Goal: Complete application form

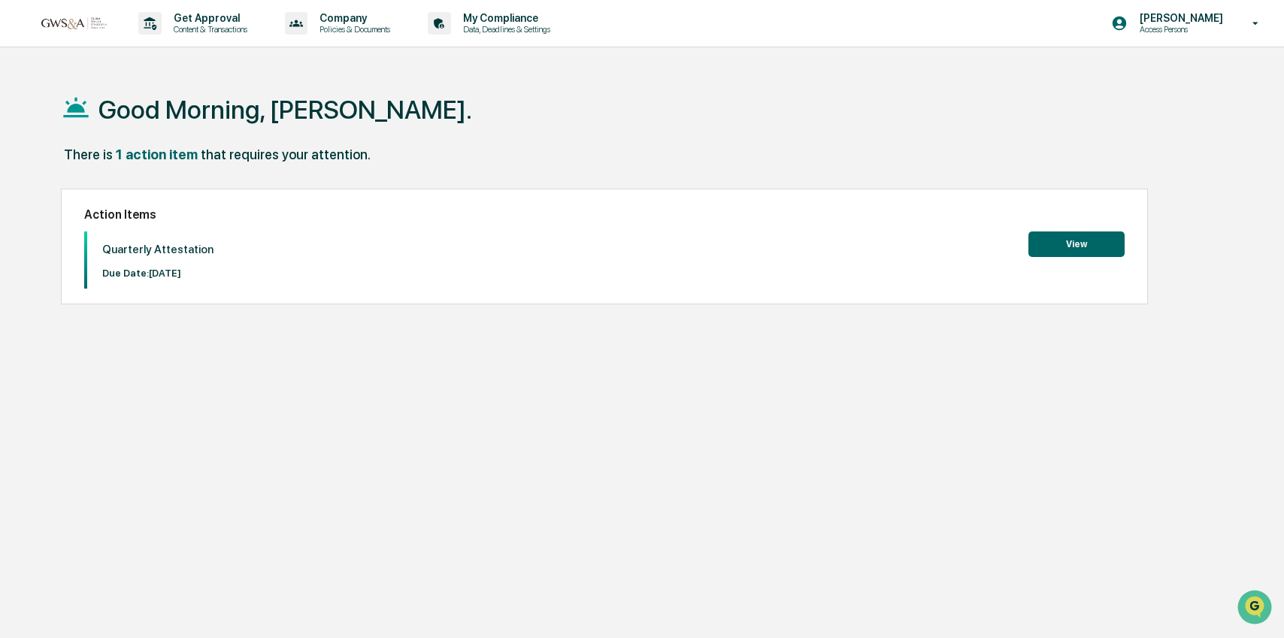
click at [1069, 242] on button "View" at bounding box center [1077, 245] width 96 height 26
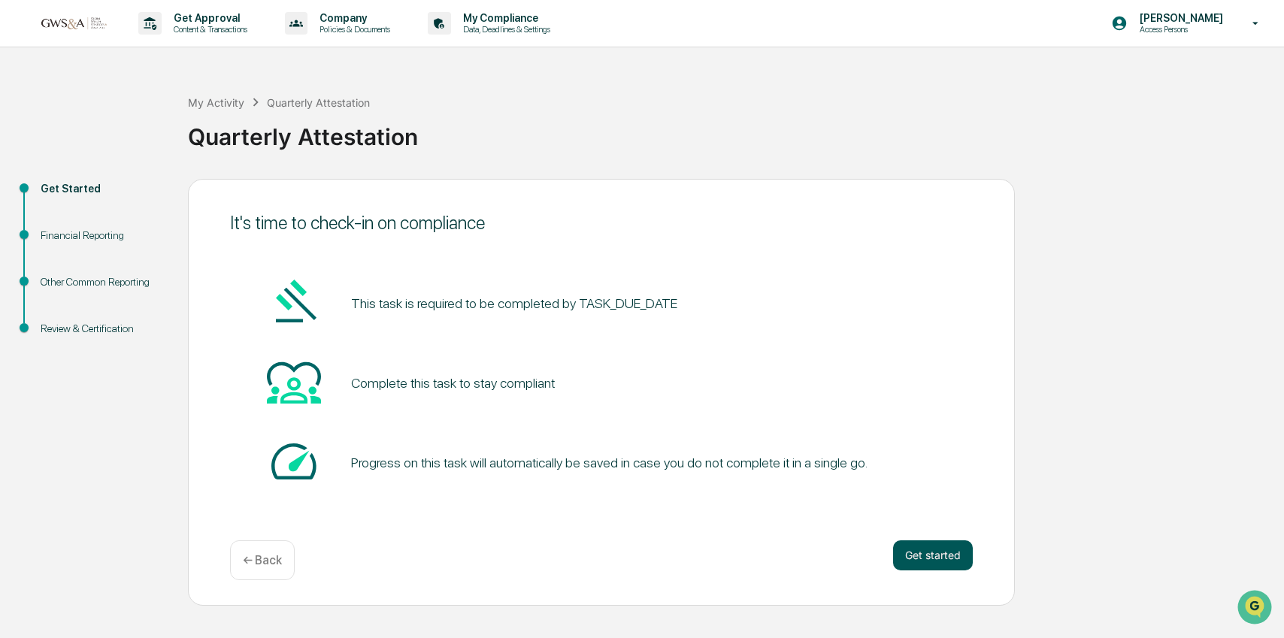
click at [938, 566] on button "Get started" at bounding box center [933, 556] width 80 height 30
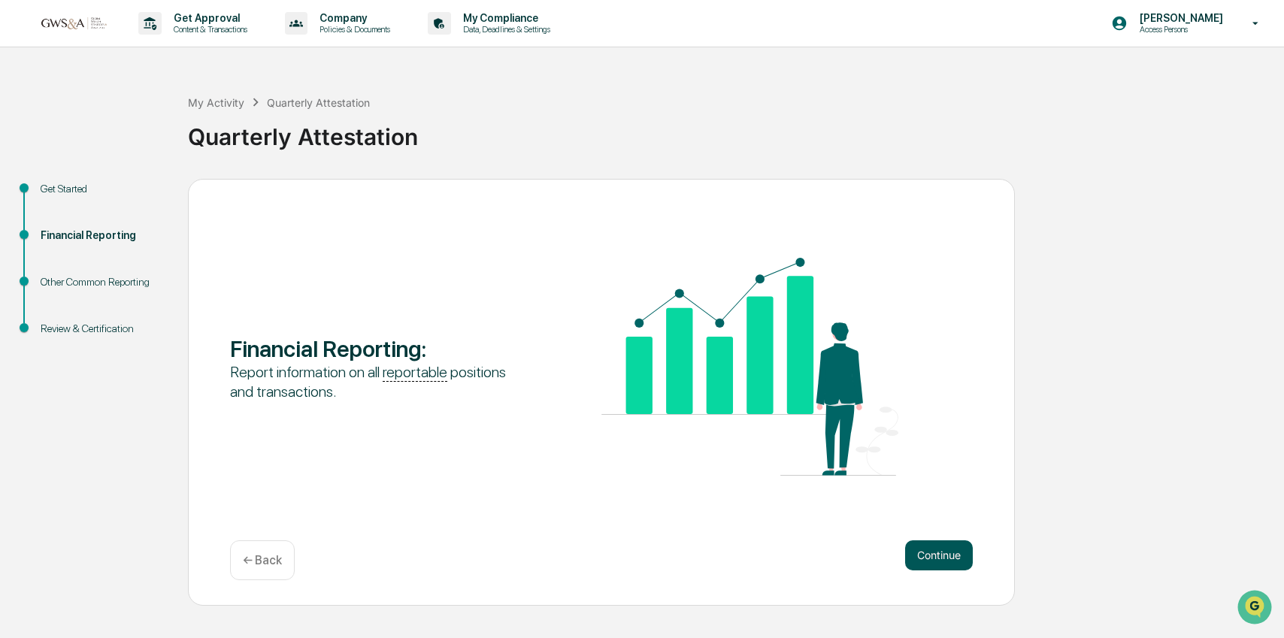
click at [930, 563] on button "Continue" at bounding box center [939, 556] width 68 height 30
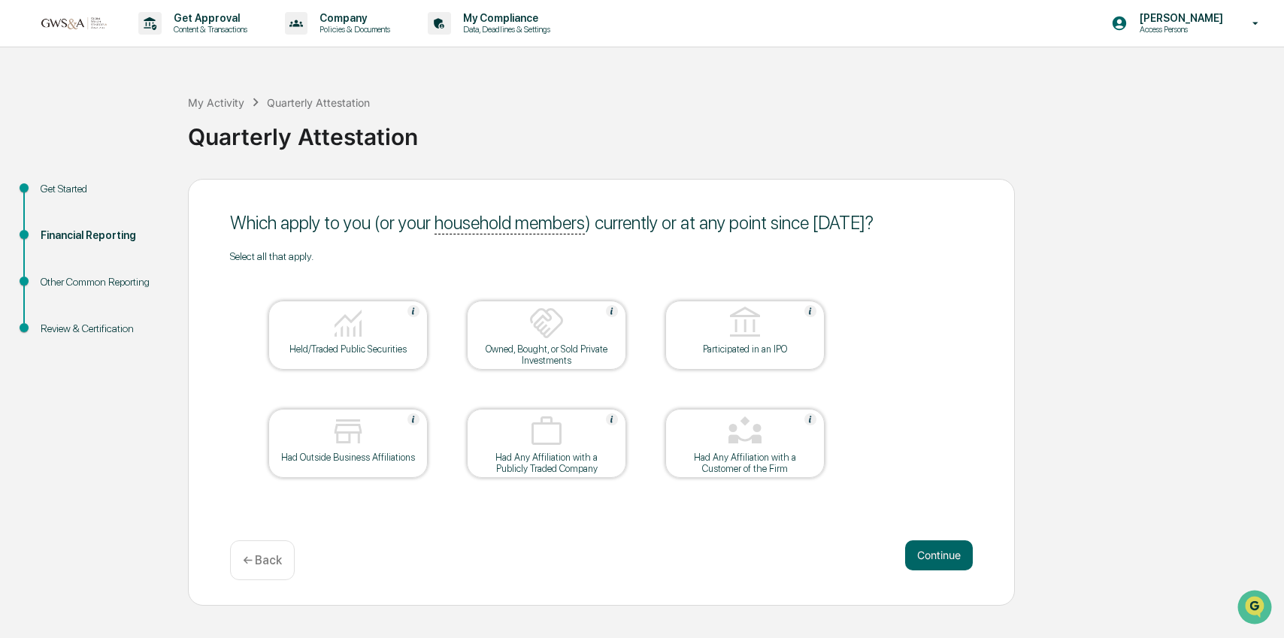
click at [363, 445] on img at bounding box center [348, 432] width 36 height 36
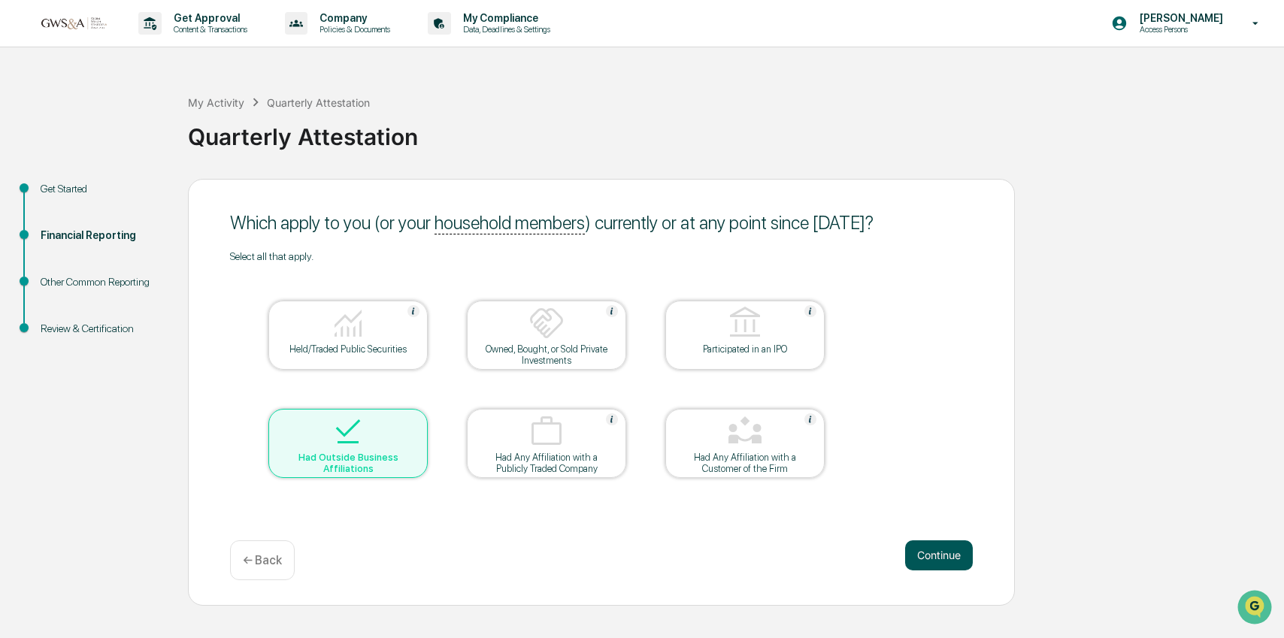
click at [936, 552] on button "Continue" at bounding box center [939, 556] width 68 height 30
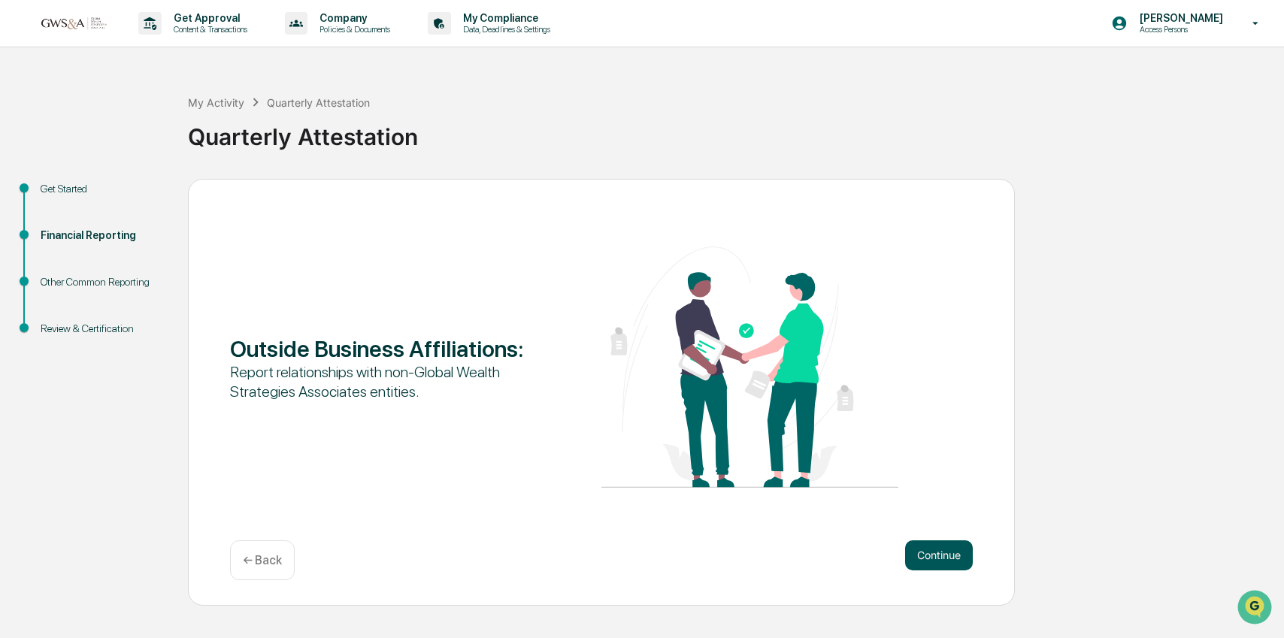
click at [933, 553] on button "Continue" at bounding box center [939, 556] width 68 height 30
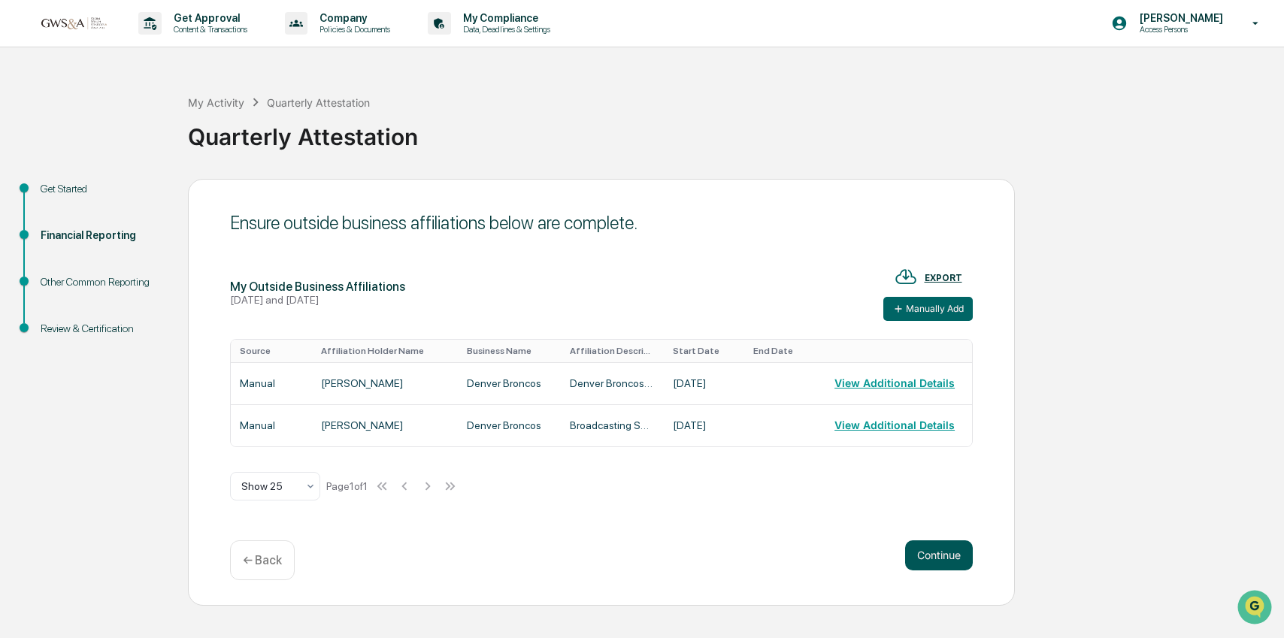
click at [943, 554] on button "Continue" at bounding box center [939, 556] width 68 height 30
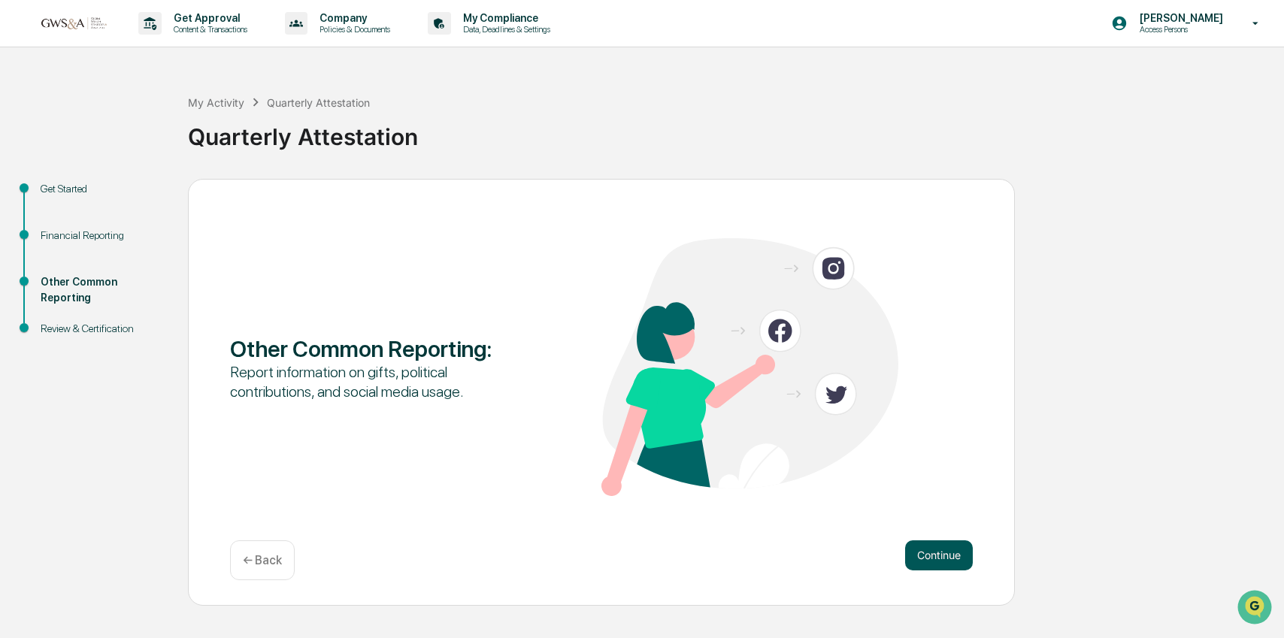
click at [943, 554] on button "Continue" at bounding box center [939, 556] width 68 height 30
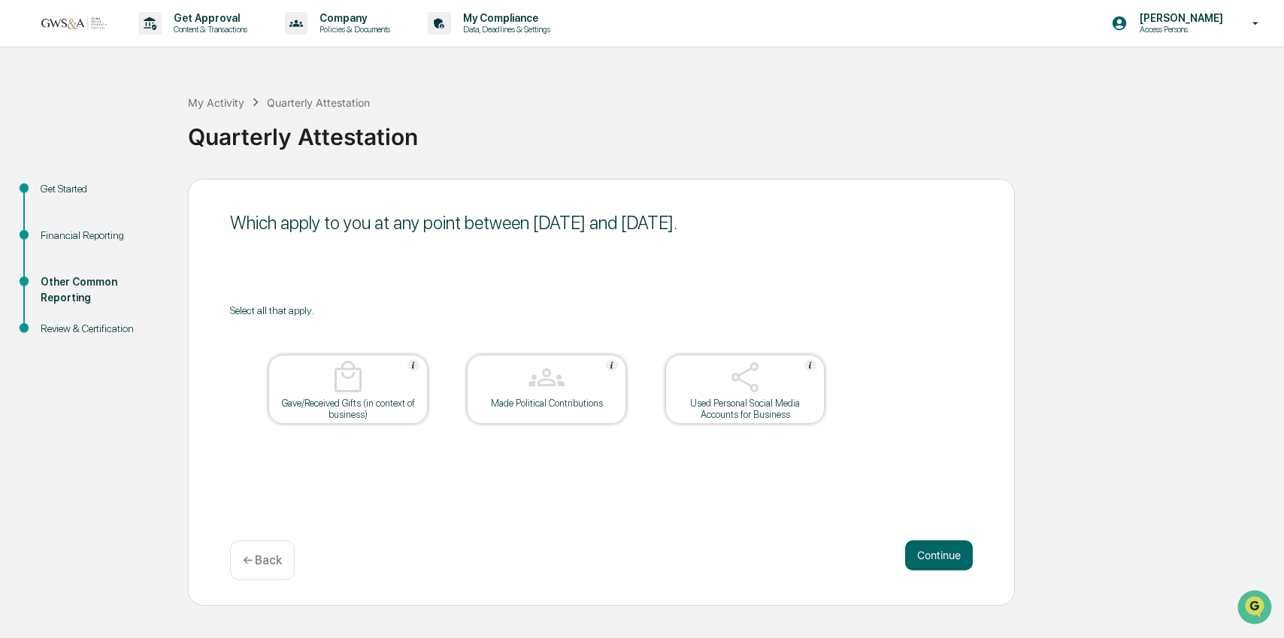
click at [943, 554] on button "Continue" at bounding box center [939, 556] width 68 height 30
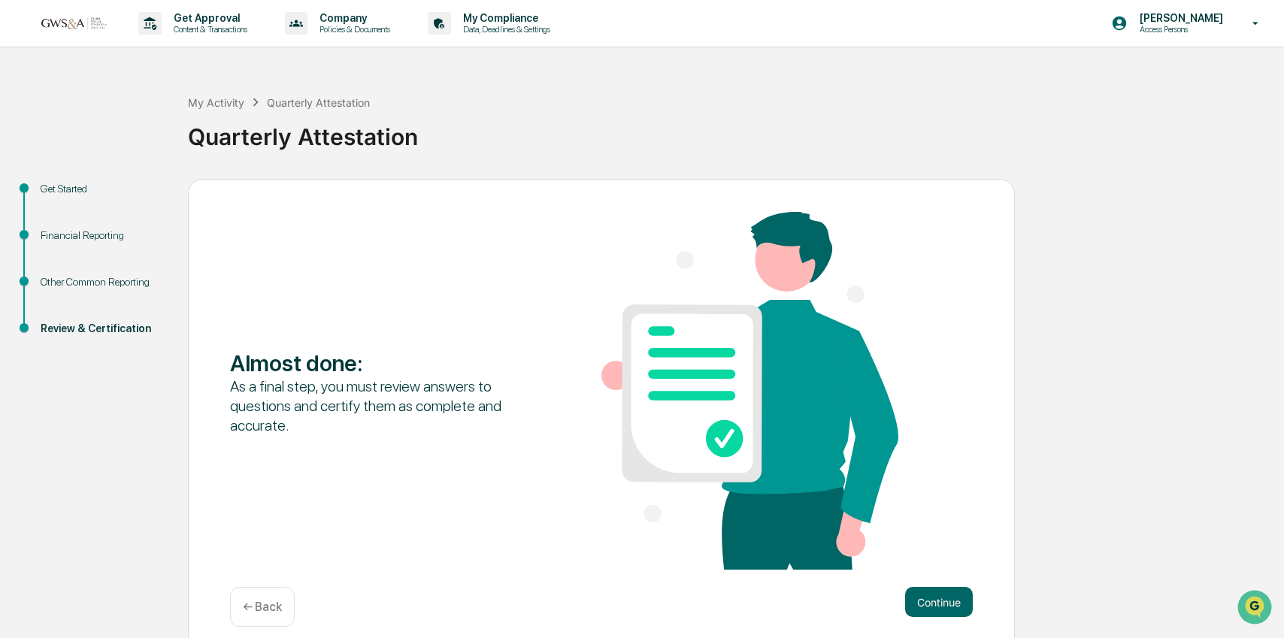
click at [943, 554] on div "Almost done : As a final step, you must review answers to questions and certify…" at bounding box center [601, 392] width 743 height 361
click at [945, 605] on button "Continue" at bounding box center [939, 602] width 68 height 30
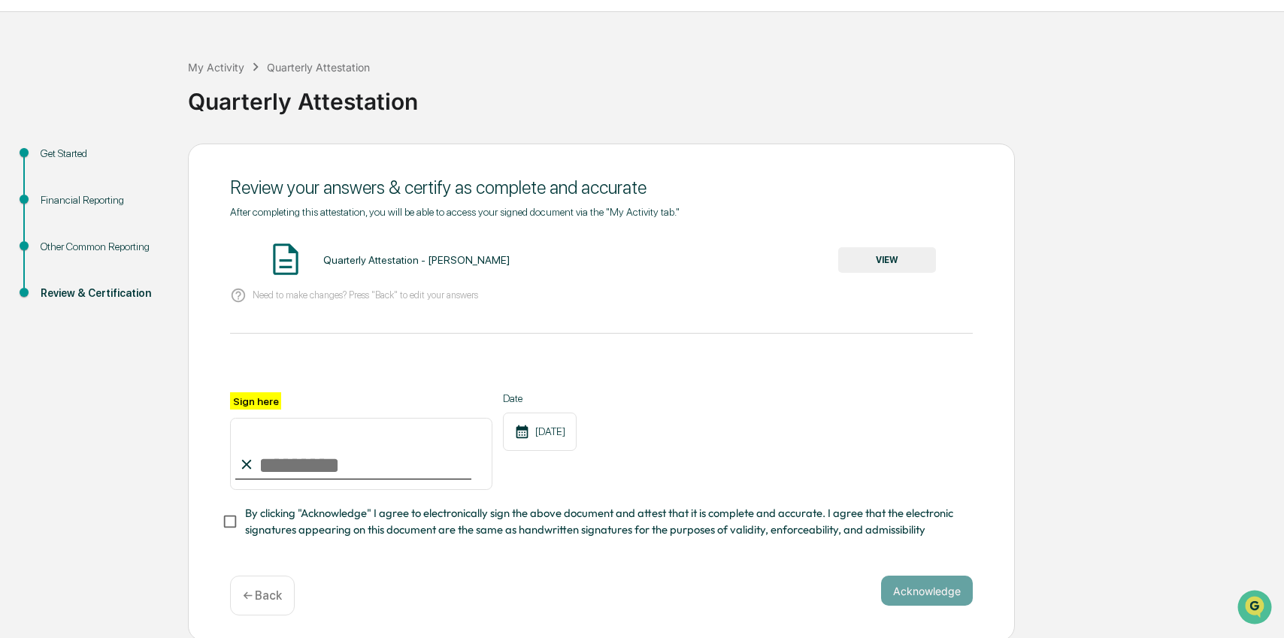
scroll to position [37, 0]
click at [272, 470] on input "Sign here" at bounding box center [361, 453] width 262 height 72
type input "**********"
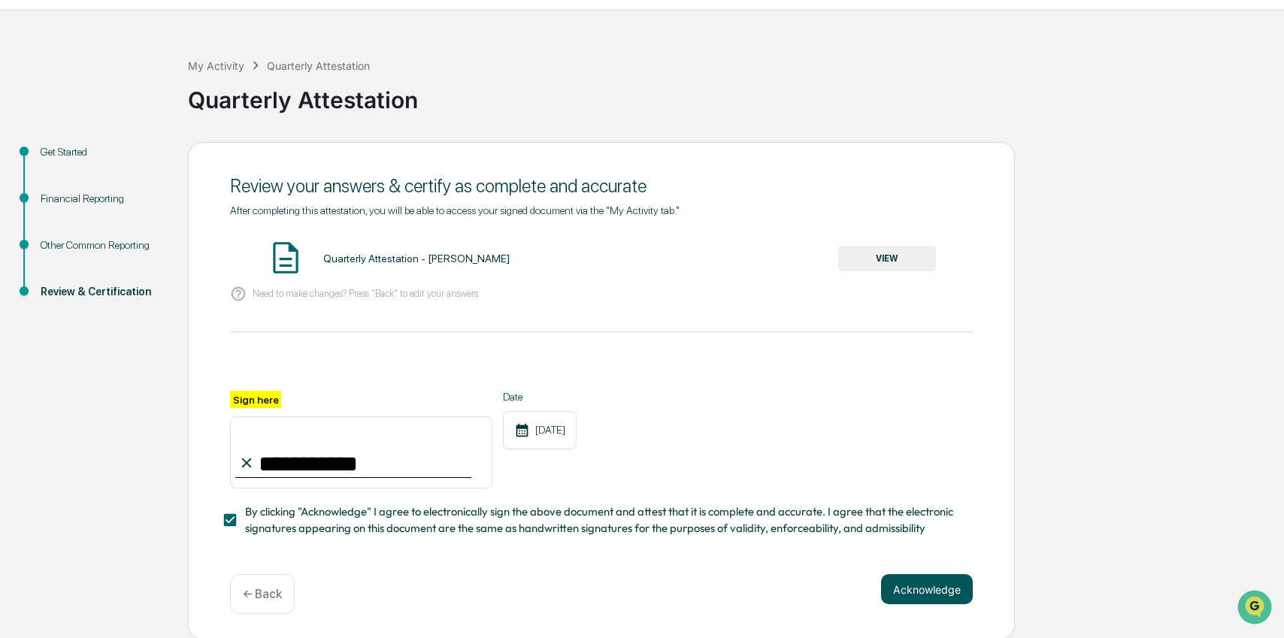
click at [930, 594] on button "Acknowledge" at bounding box center [927, 590] width 92 height 30
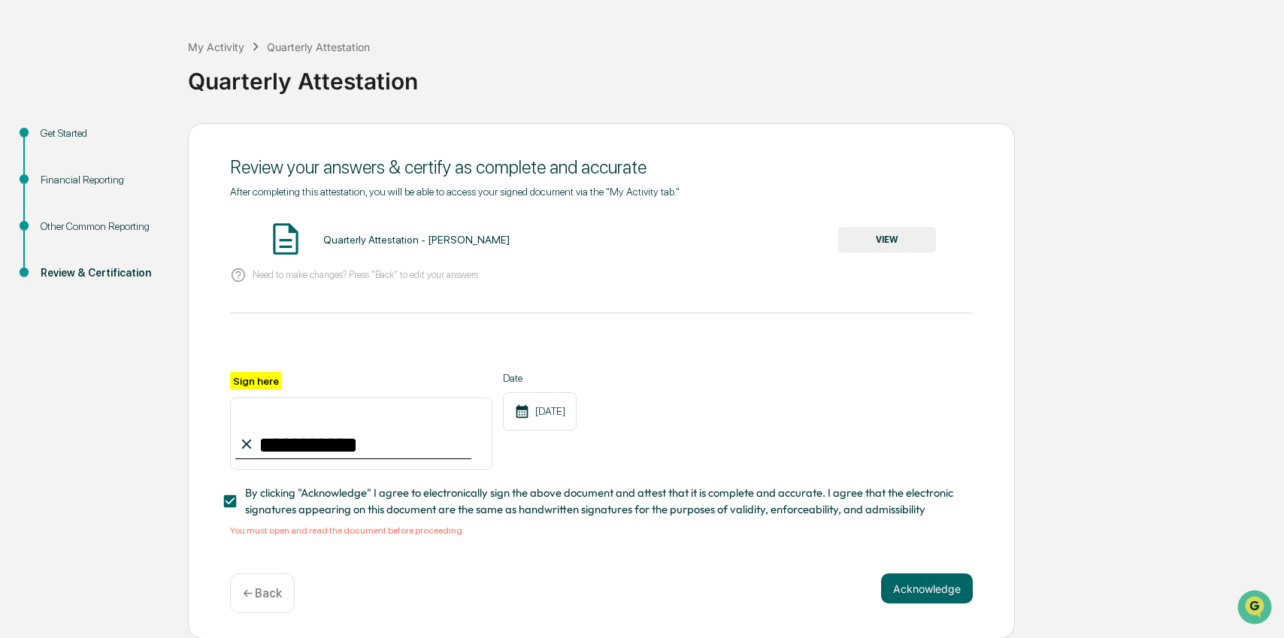
click at [896, 228] on button "VIEW" at bounding box center [888, 240] width 98 height 26
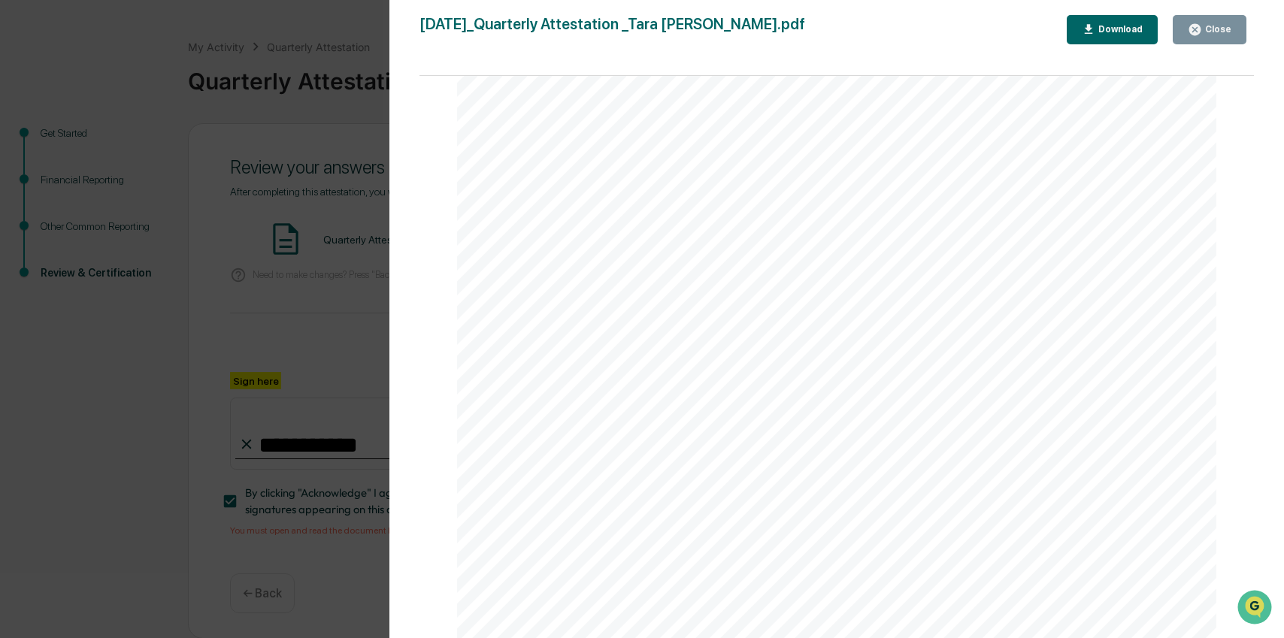
scroll to position [3919, 0]
click at [1214, 29] on div "Close" at bounding box center [1217, 29] width 29 height 11
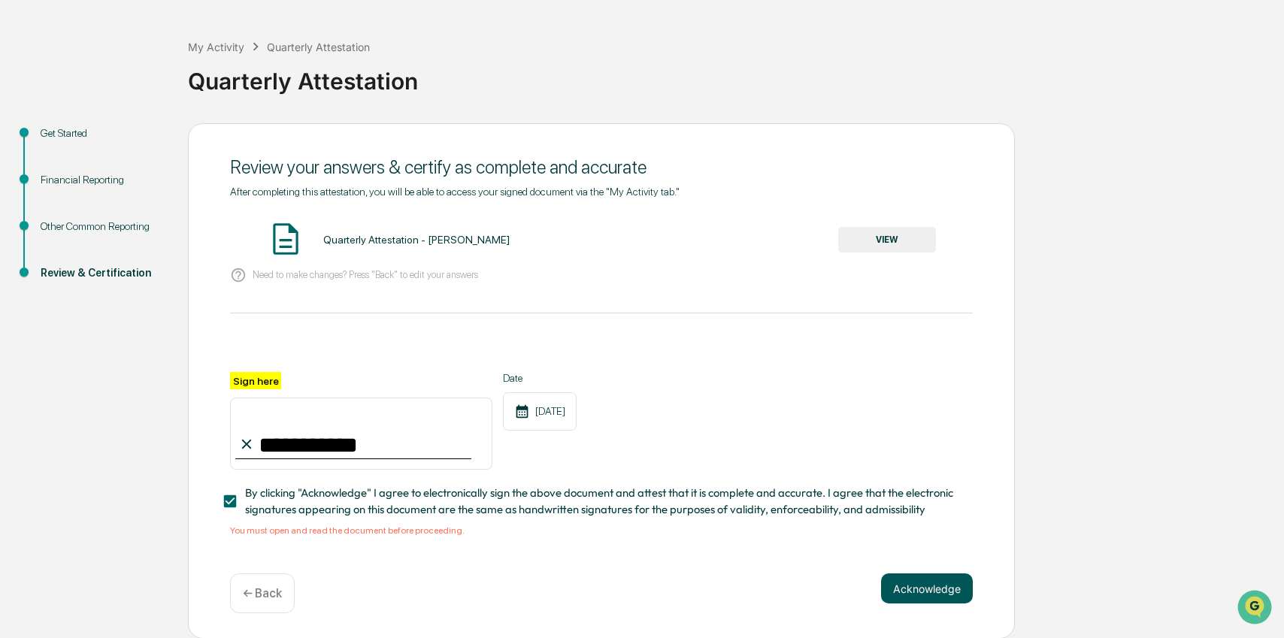
click at [918, 590] on button "Acknowledge" at bounding box center [927, 589] width 92 height 30
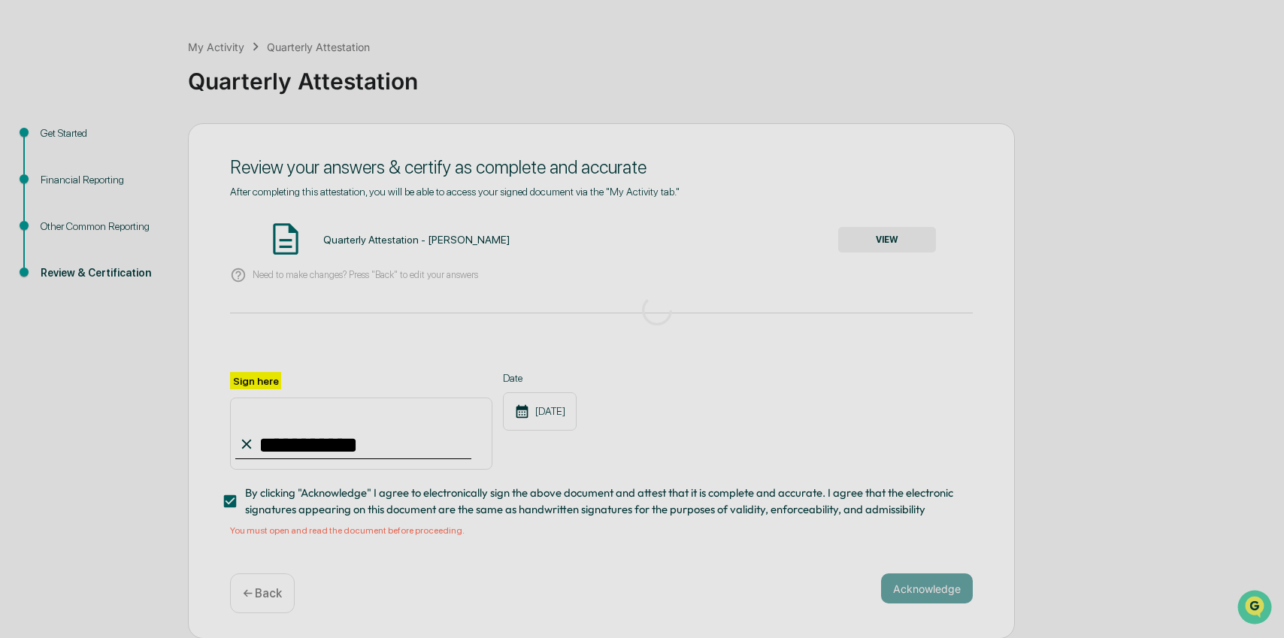
scroll to position [0, 0]
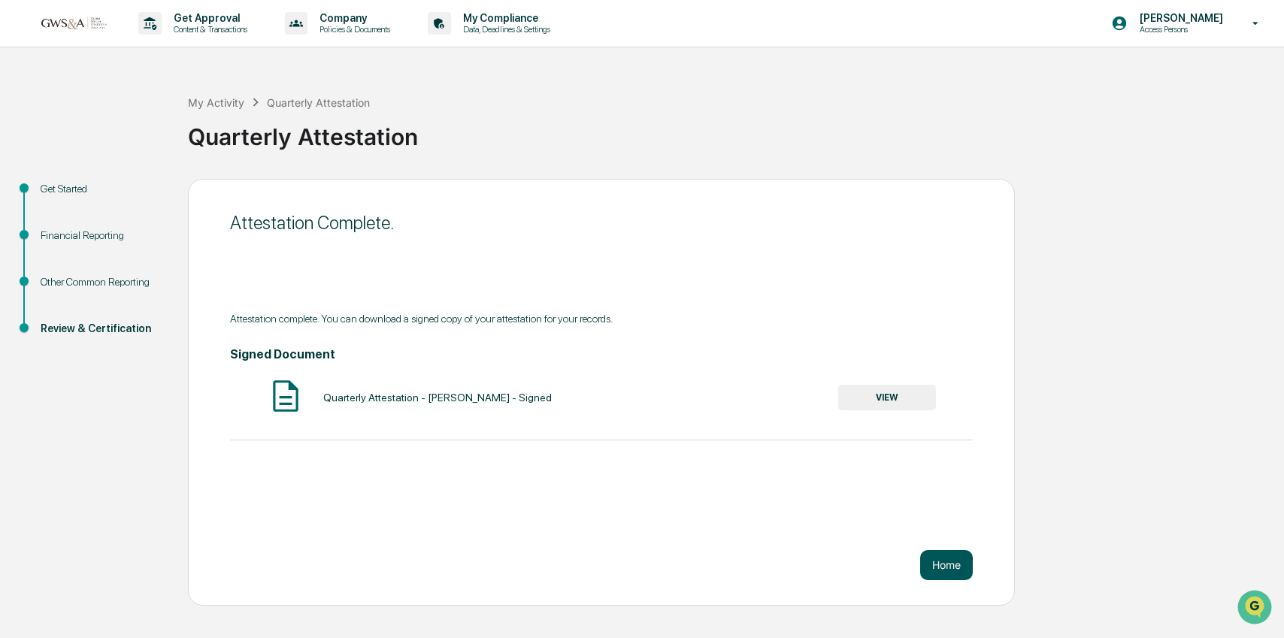
click at [946, 564] on button "Home" at bounding box center [946, 565] width 53 height 30
